Goal: Transaction & Acquisition: Purchase product/service

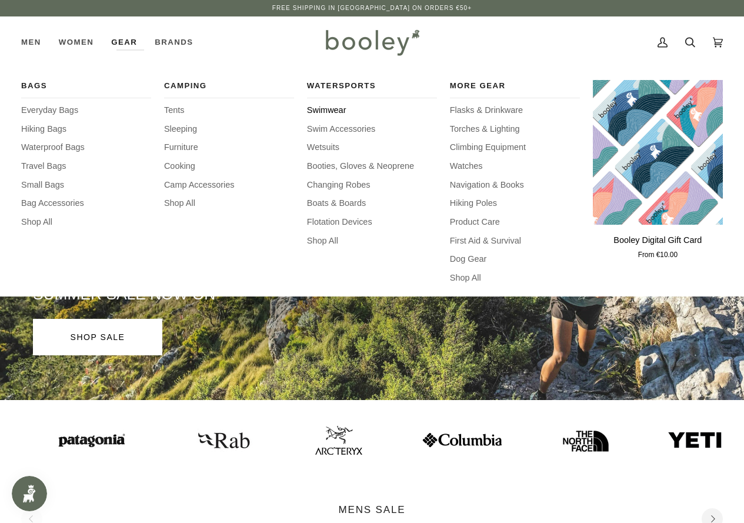
click at [327, 114] on span "Swimwear" at bounding box center [372, 110] width 130 height 13
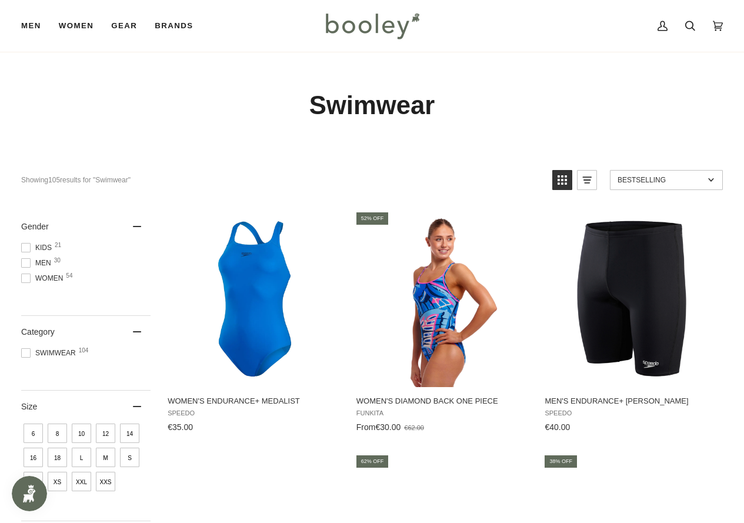
scroll to position [118, 0]
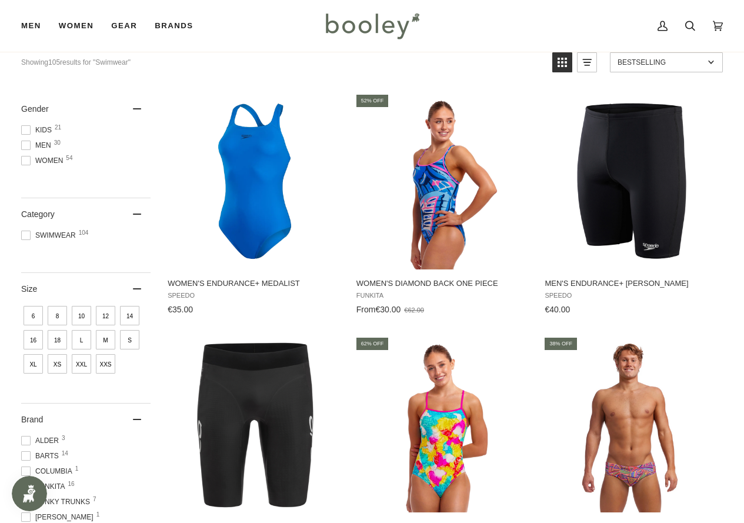
click at [23, 127] on span at bounding box center [25, 129] width 9 height 9
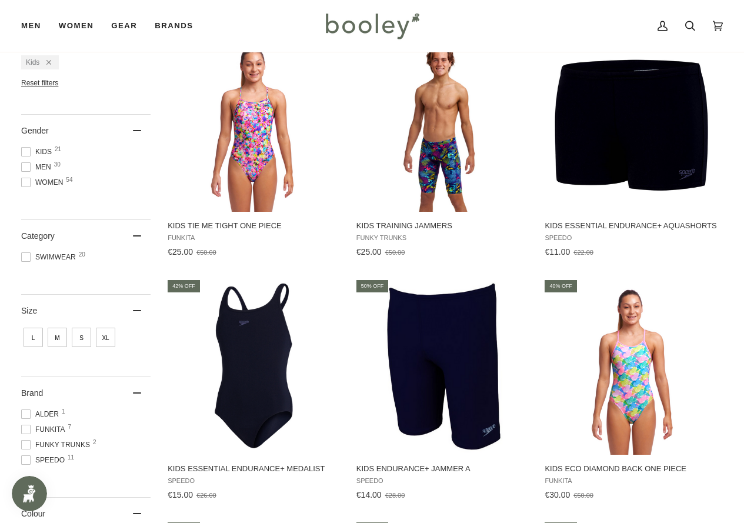
scroll to position [235, 0]
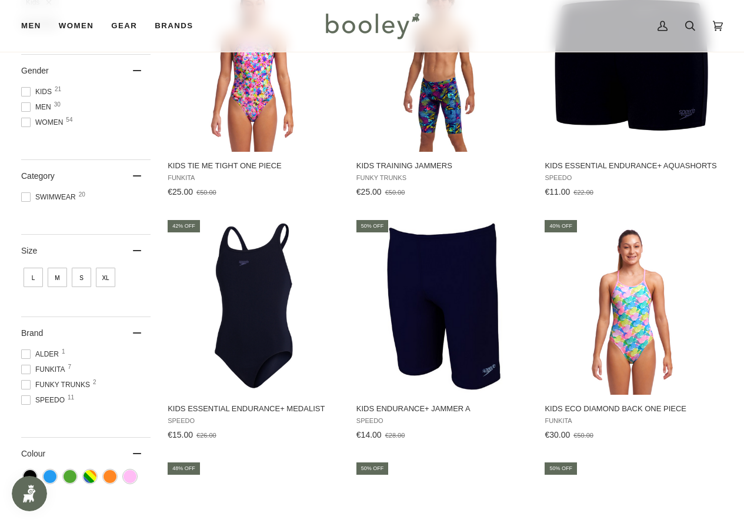
click at [82, 277] on span "S" at bounding box center [81, 277] width 19 height 19
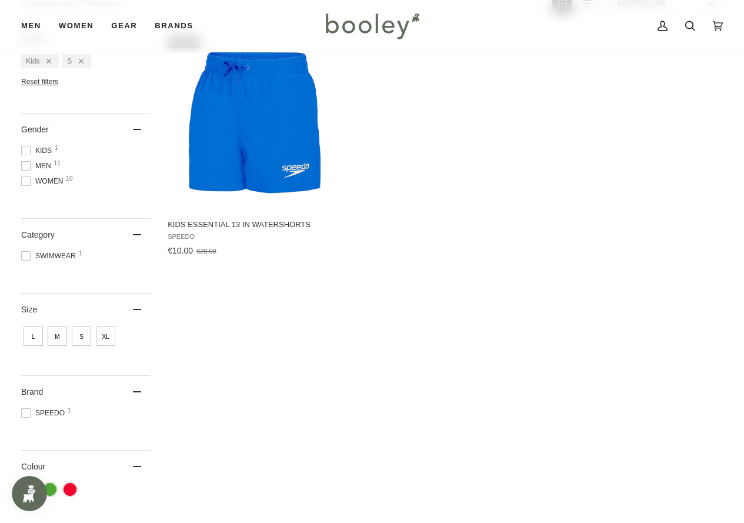
click at [61, 336] on span "M" at bounding box center [57, 336] width 19 height 19
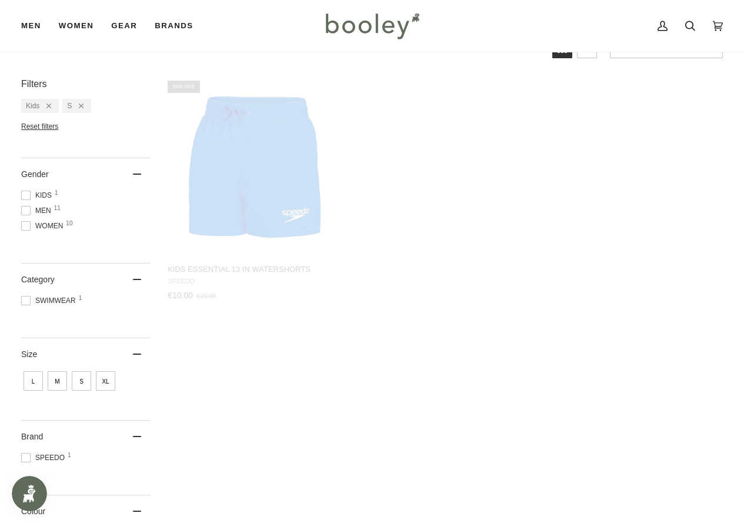
scroll to position [2, 0]
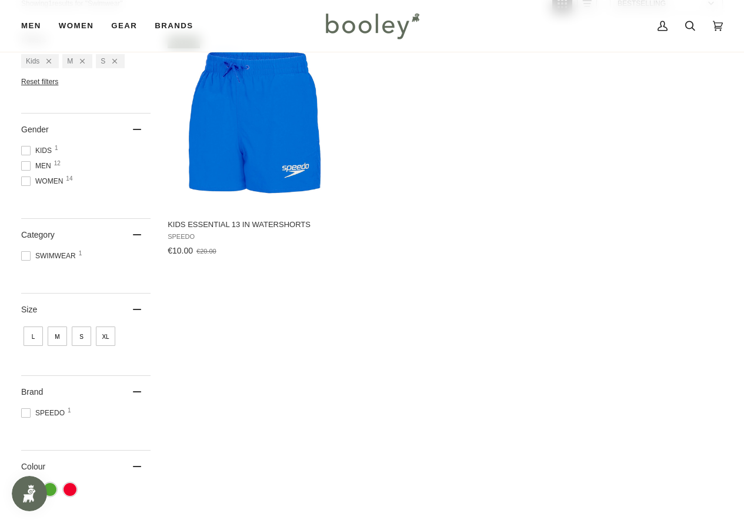
click at [38, 335] on span "L" at bounding box center [33, 336] width 19 height 19
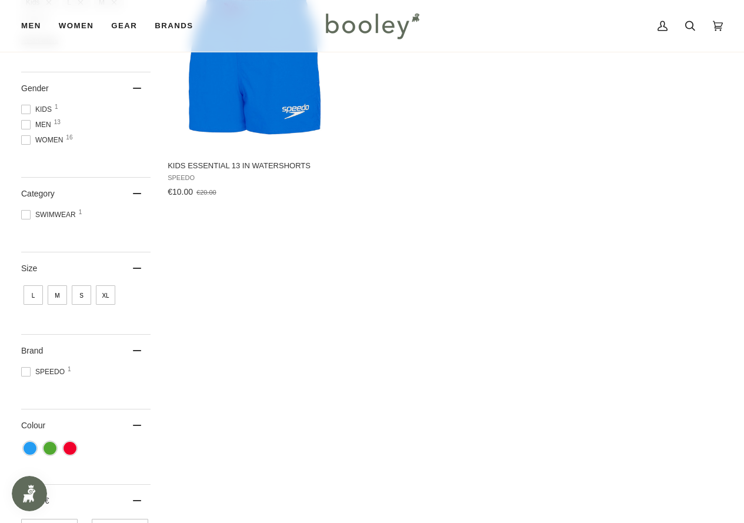
click at [99, 297] on span "XL" at bounding box center [105, 294] width 19 height 19
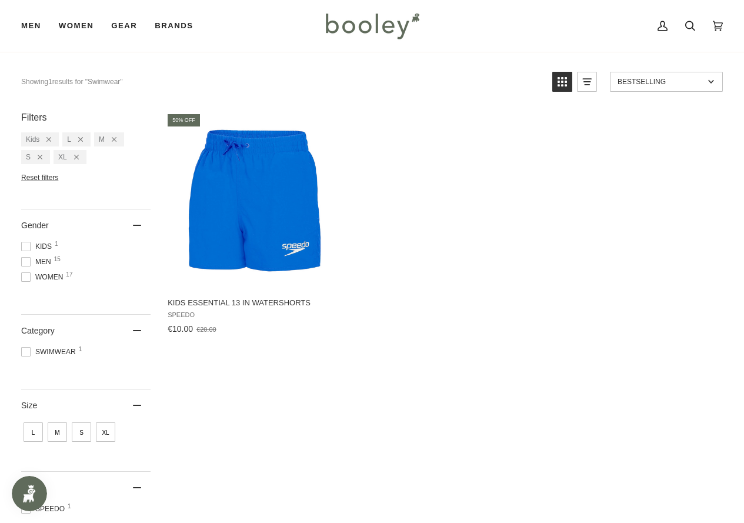
scroll to position [177, 0]
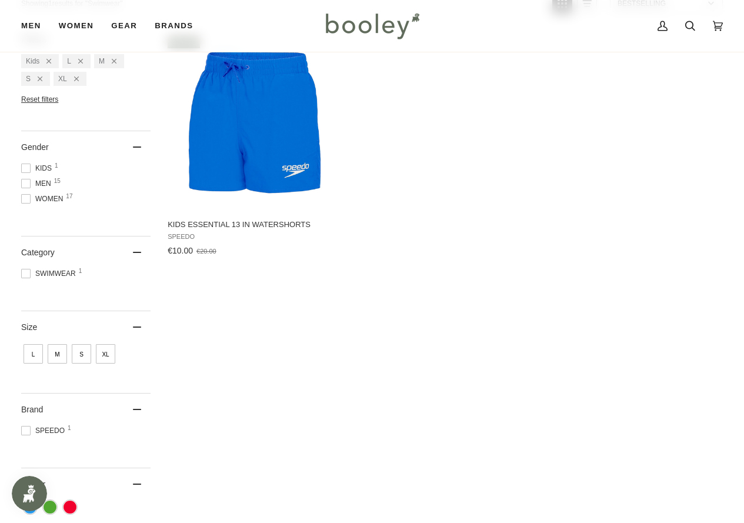
click at [39, 354] on span "L" at bounding box center [33, 353] width 19 height 19
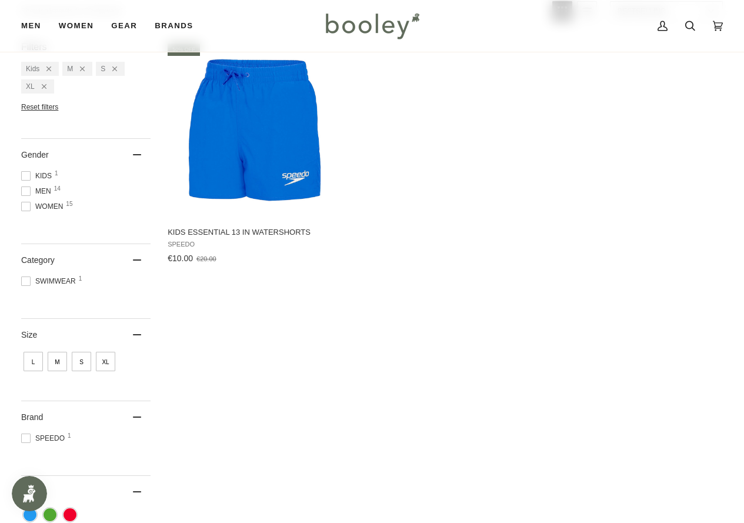
scroll to position [177, 0]
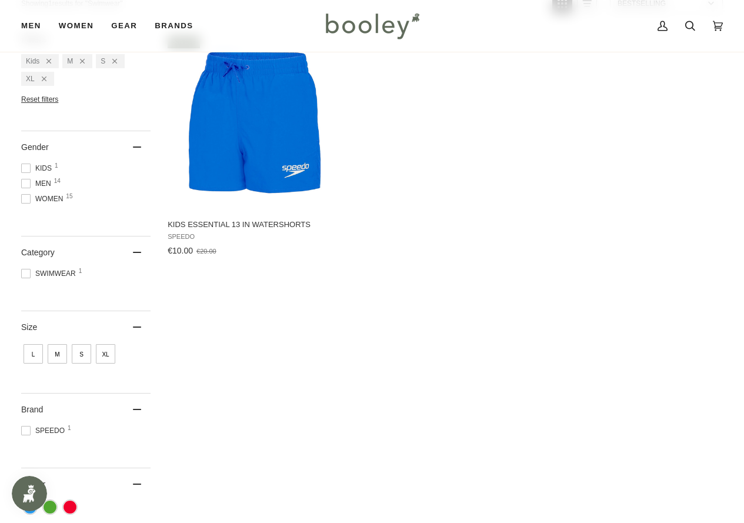
click at [74, 353] on span "S" at bounding box center [81, 353] width 19 height 19
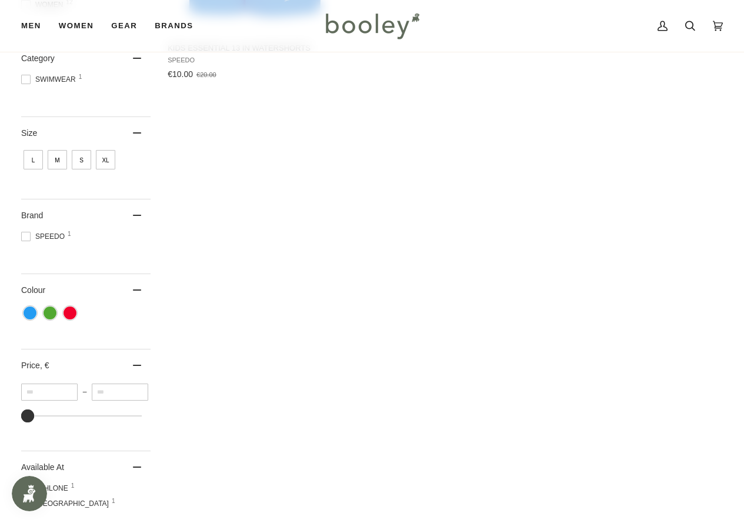
drag, startPoint x: 59, startPoint y: 163, endPoint x: 63, endPoint y: 185, distance: 22.2
click at [59, 165] on span "M" at bounding box center [57, 159] width 19 height 19
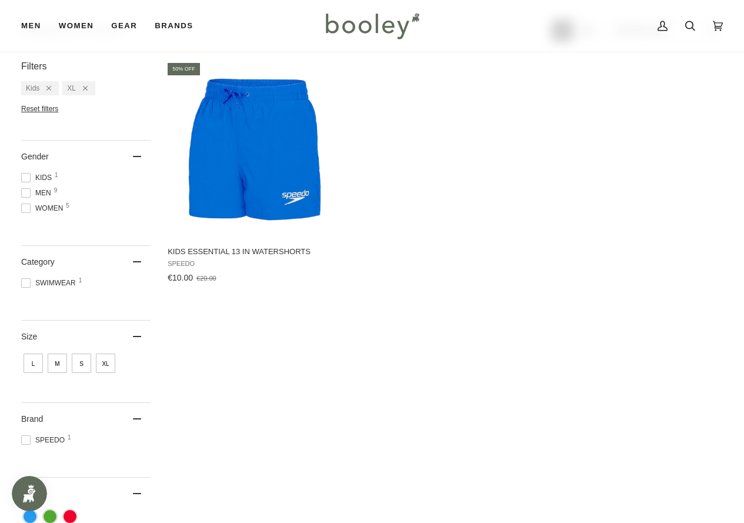
scroll to position [177, 0]
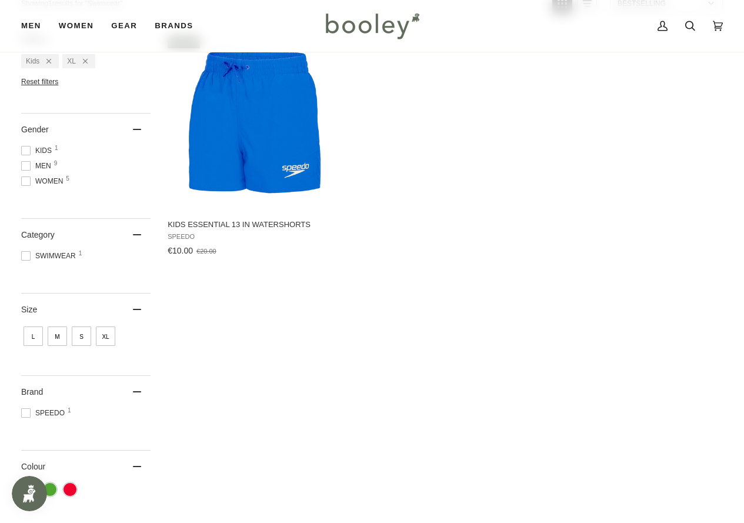
click at [103, 332] on span "XL" at bounding box center [105, 336] width 19 height 19
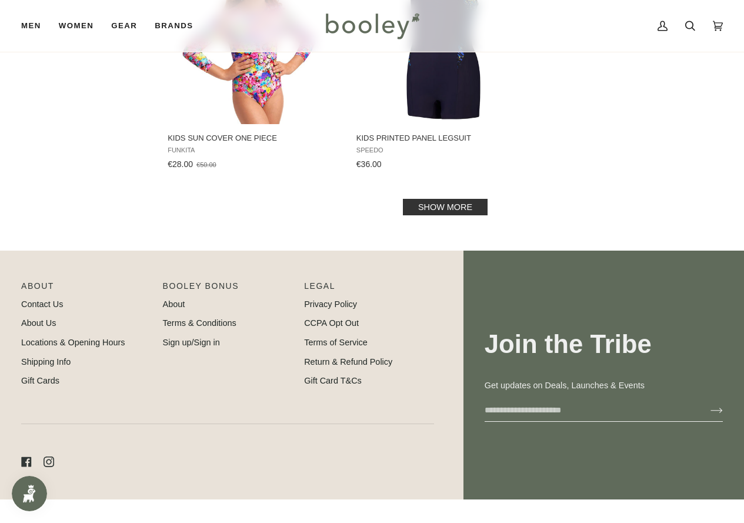
scroll to position [1700, 0]
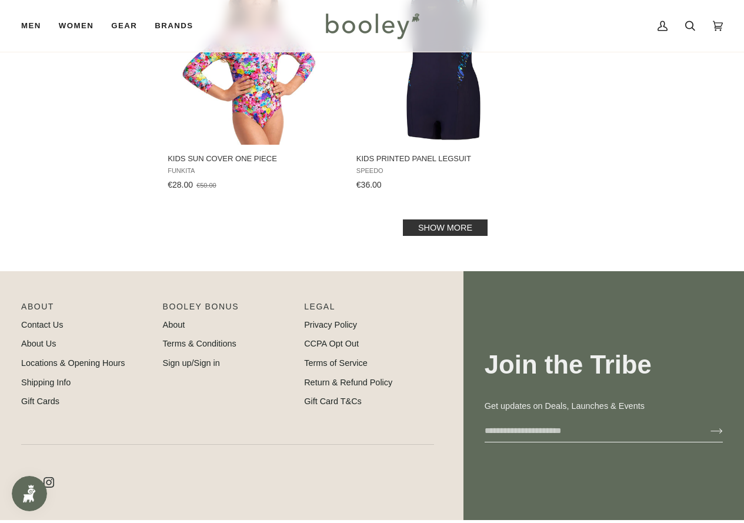
click at [437, 235] on link "Show more" at bounding box center [445, 227] width 85 height 16
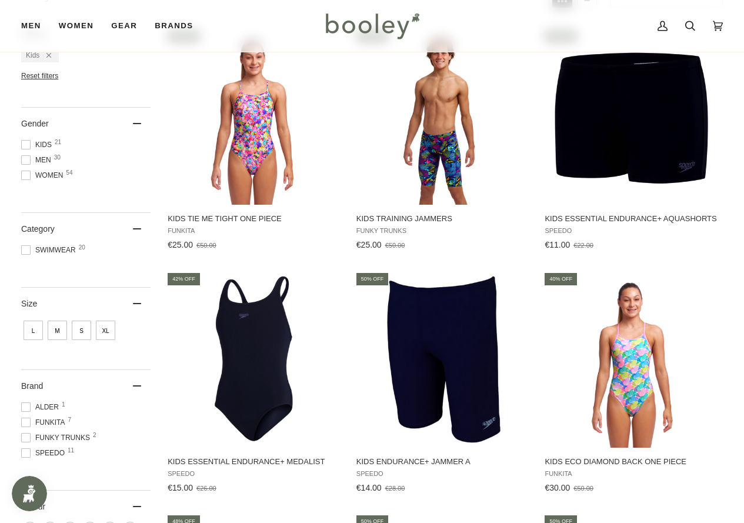
scroll to position [102, 0]
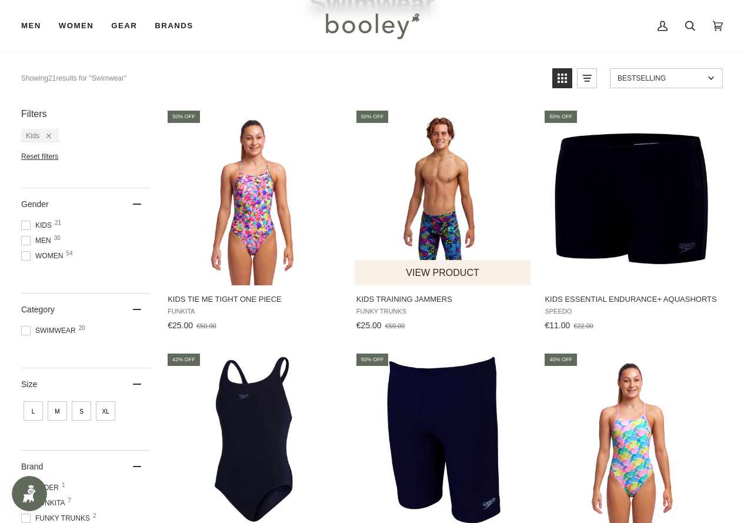
click at [426, 238] on img "Kids Training Jammers" at bounding box center [443, 197] width 177 height 177
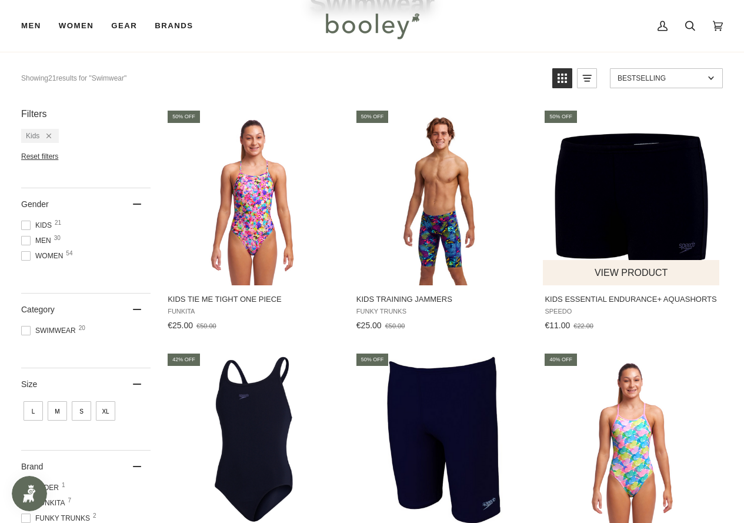
click at [581, 158] on img "Kids Essential Endurance+ Aquashorts" at bounding box center [632, 197] width 177 height 177
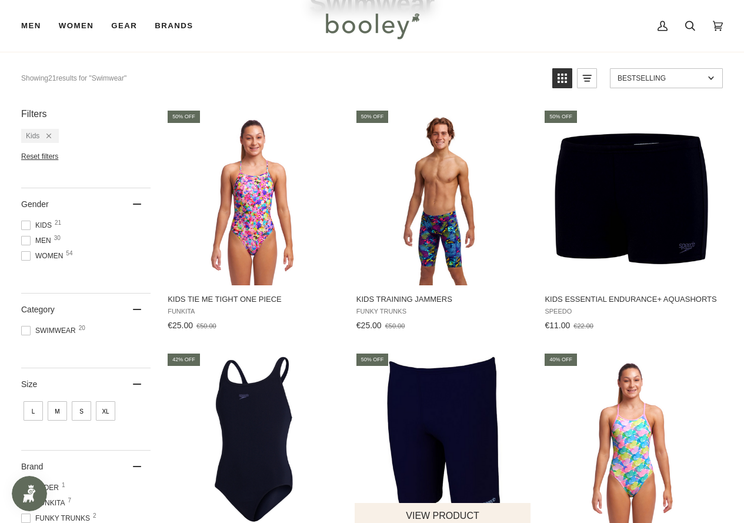
click at [485, 411] on img "Kids Endurance+ Jammer A" at bounding box center [443, 440] width 177 height 177
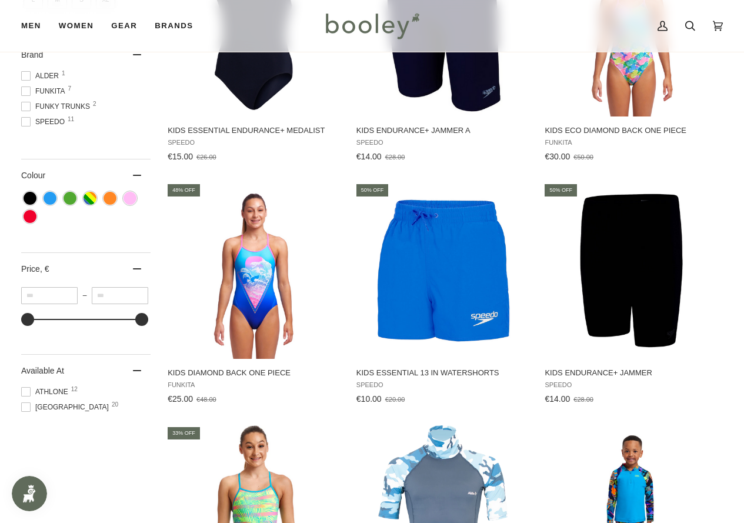
scroll to position [573, 0]
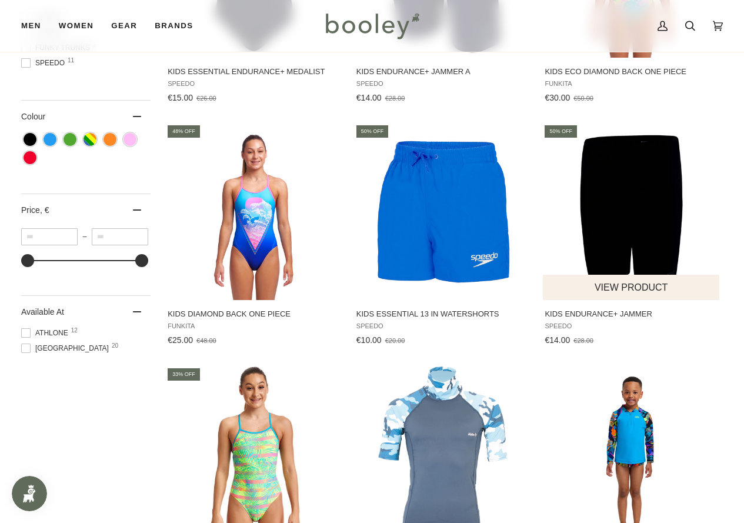
click at [666, 186] on img "Kids Endurance+ Jammer" at bounding box center [632, 212] width 177 height 177
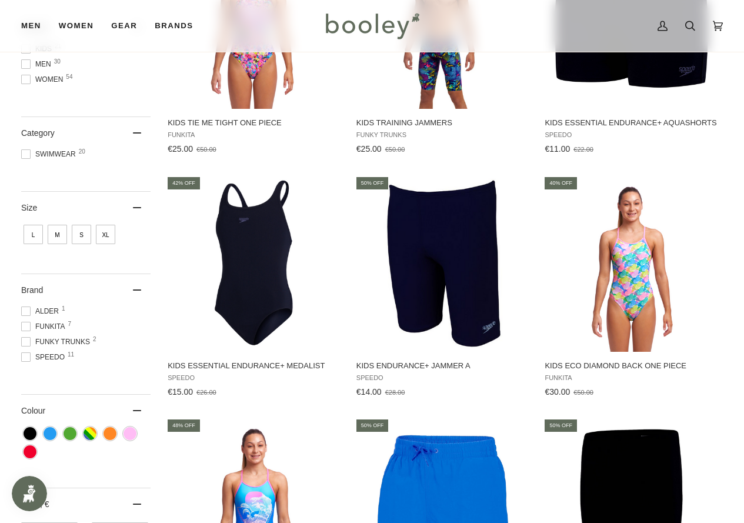
scroll to position [219, 0]
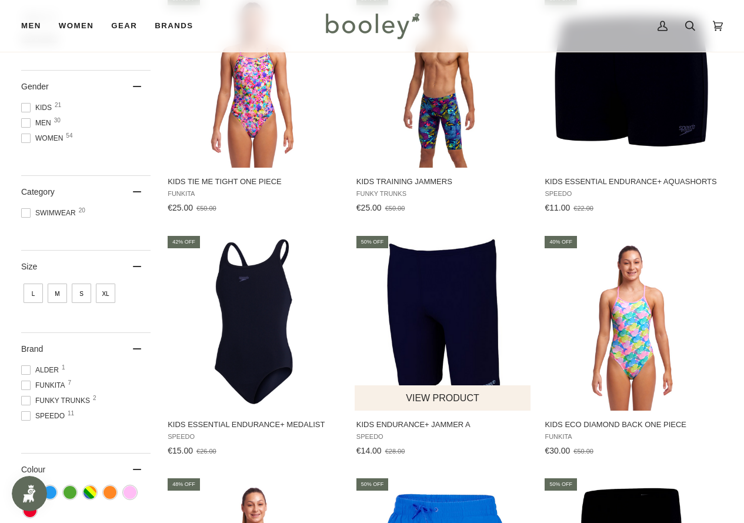
click at [430, 298] on img "Kids Endurance+ Jammer A" at bounding box center [443, 322] width 177 height 177
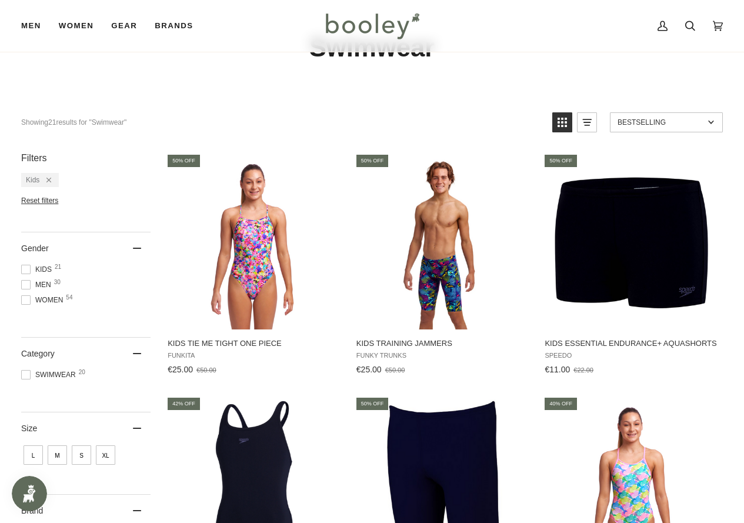
scroll to position [0, 0]
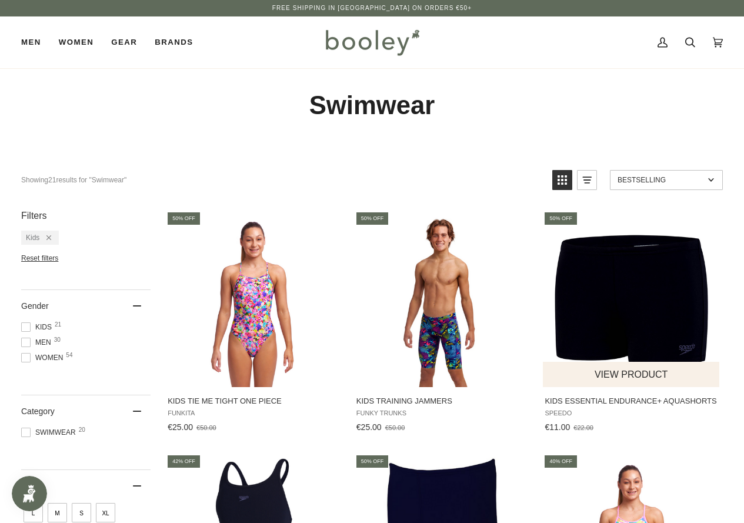
click at [618, 292] on img "Kids Essential Endurance+ Aquashorts" at bounding box center [632, 299] width 177 height 177
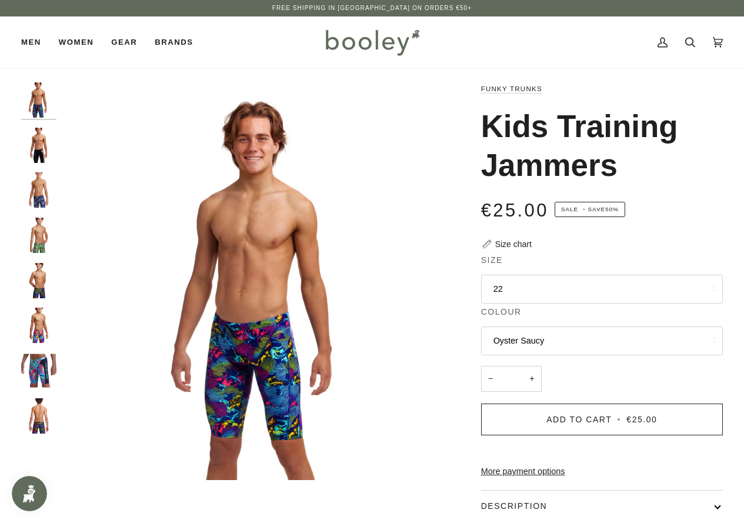
click at [522, 283] on button "22" at bounding box center [602, 289] width 242 height 29
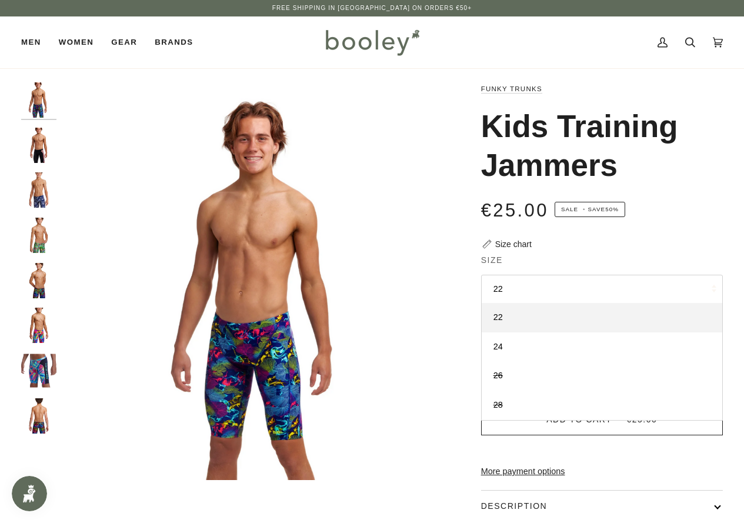
click at [710, 234] on div "€25.00 Sale • Save 50%" at bounding box center [602, 218] width 242 height 42
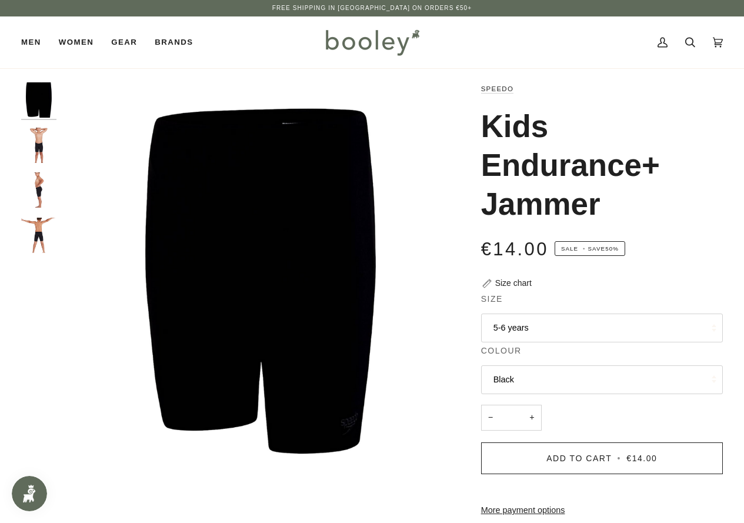
click at [560, 334] on button "5-6 years" at bounding box center [602, 328] width 242 height 29
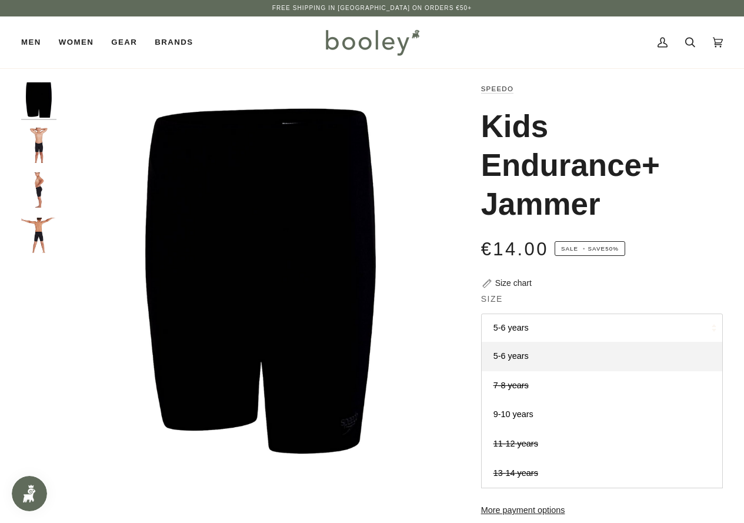
click at [560, 334] on button "5-6 years" at bounding box center [602, 328] width 242 height 29
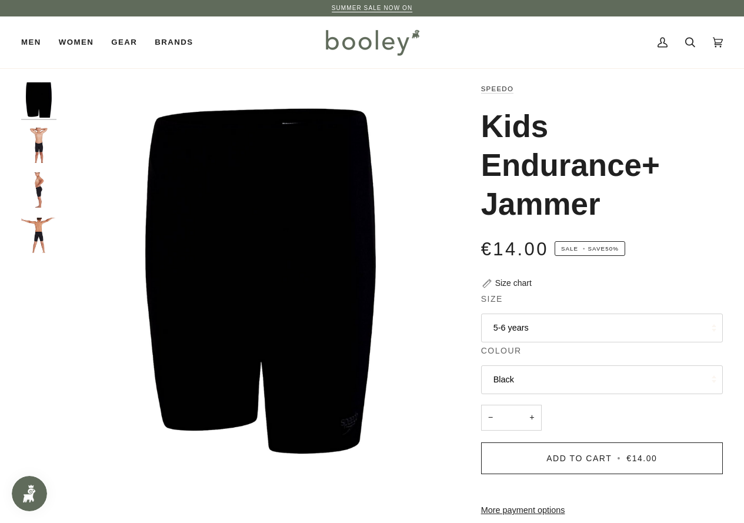
click at [545, 338] on button "5-6 years" at bounding box center [602, 328] width 242 height 29
click at [537, 325] on button "5-6 years" at bounding box center [602, 328] width 242 height 29
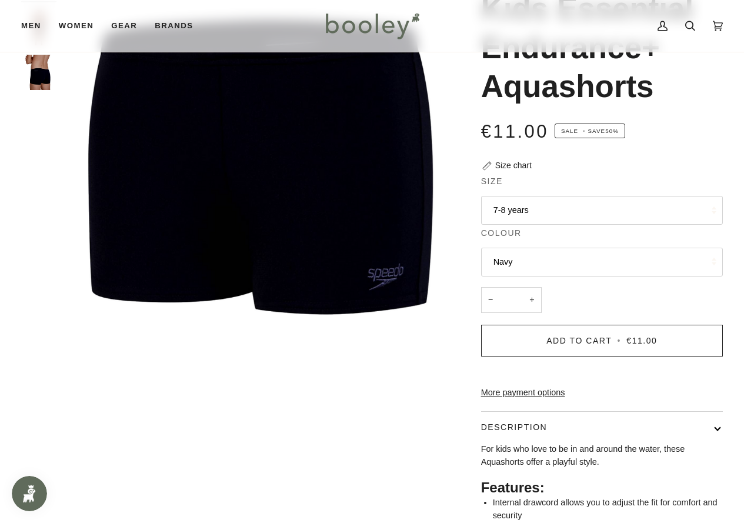
click at [581, 211] on button "7-8 years" at bounding box center [602, 210] width 242 height 29
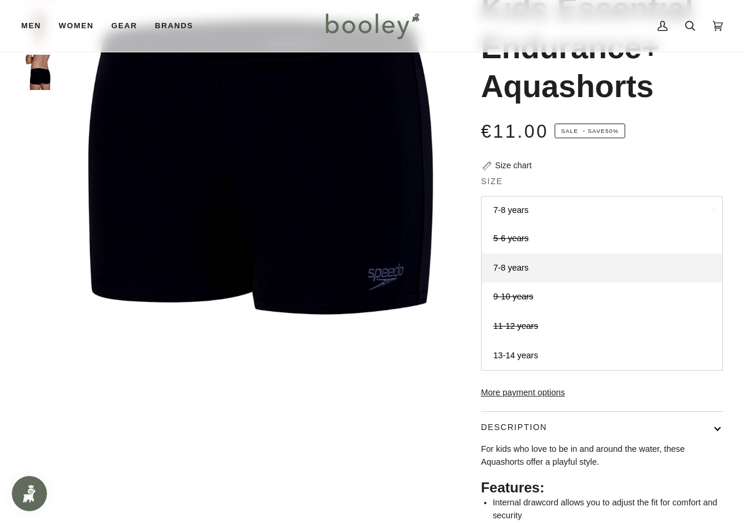
click at [404, 397] on div "Zoom Zoom Zoom" at bounding box center [372, 304] width 702 height 678
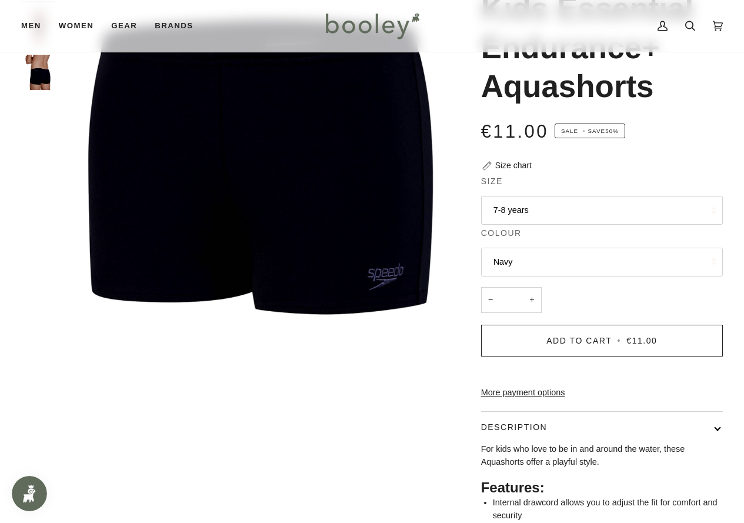
drag, startPoint x: 602, startPoint y: 179, endPoint x: 598, endPoint y: 191, distance: 11.7
click at [600, 184] on legend "Size" at bounding box center [602, 184] width 242 height 18
click at [592, 205] on button "7-8 years" at bounding box center [602, 210] width 242 height 29
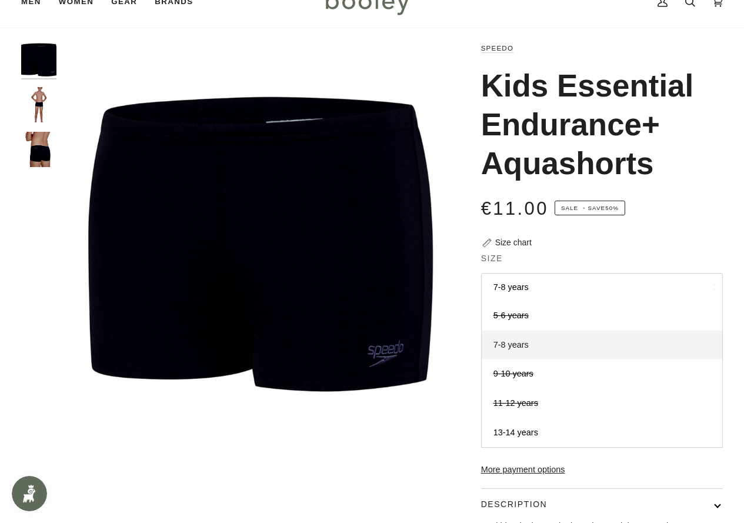
scroll to position [59, 0]
